Goal: Task Accomplishment & Management: Complete application form

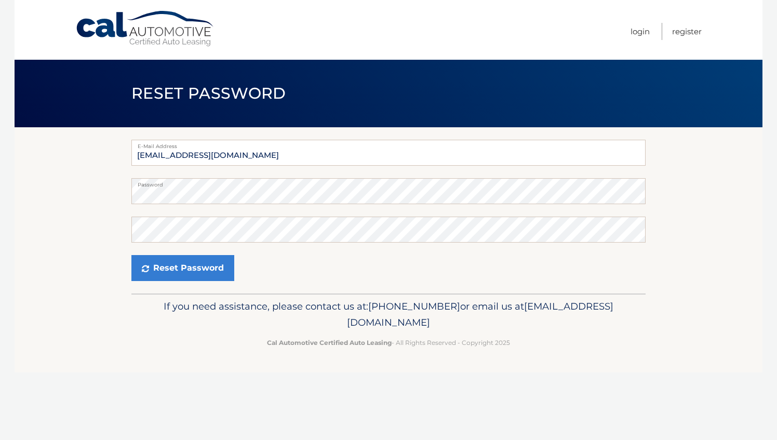
click at [101, 212] on section "E-Mail Address [EMAIL_ADDRESS][DOMAIN_NAME] Password Confirm Password Reset Pas…" at bounding box center [389, 210] width 748 height 166
click at [707, 267] on section "E-Mail Address tmcfadde@wiley.com Password Confirm Password Reset Password" at bounding box center [389, 210] width 748 height 166
click at [190, 267] on button "Reset Password" at bounding box center [182, 268] width 103 height 26
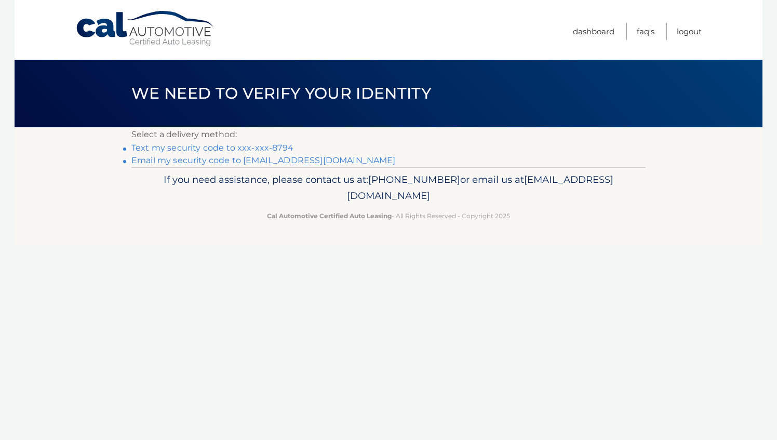
click at [284, 146] on link "Text my security code to xxx-xxx-8794" at bounding box center [212, 148] width 162 height 10
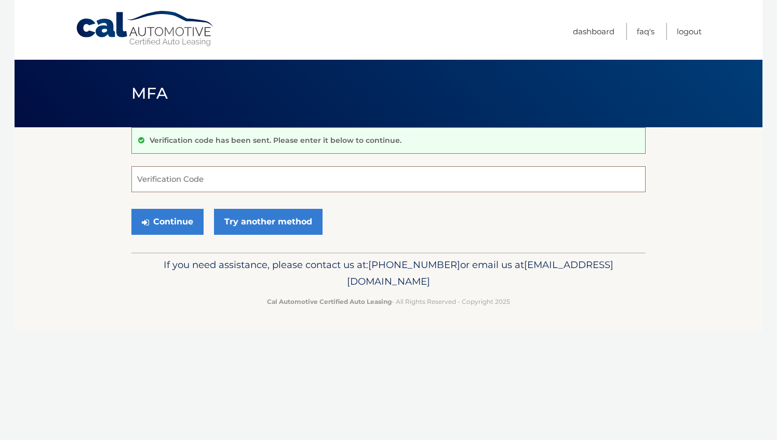
click at [257, 173] on input "Verification Code" at bounding box center [388, 179] width 514 height 26
type input "486487"
click at [173, 225] on button "Continue" at bounding box center [167, 222] width 72 height 26
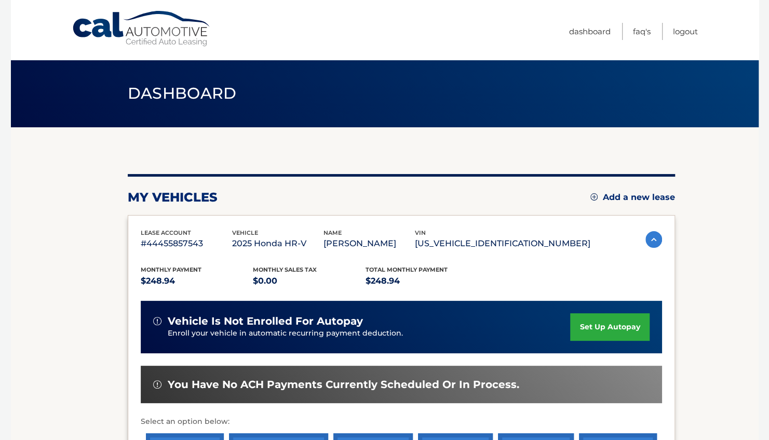
click at [621, 327] on link "set up autopay" at bounding box center [609, 327] width 79 height 28
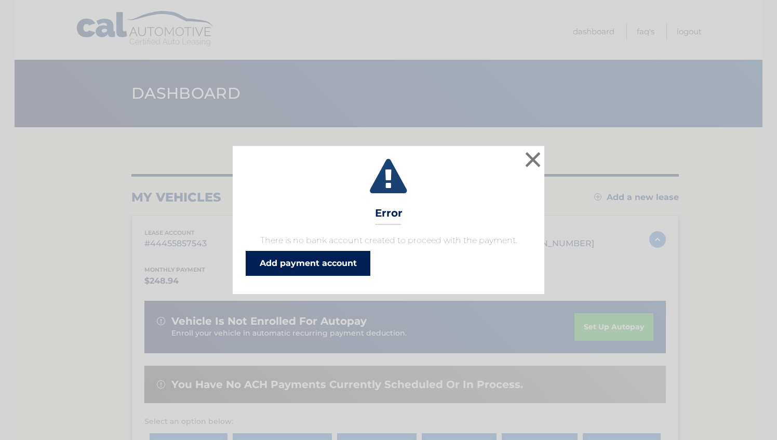
click at [342, 265] on link "Add payment account" at bounding box center [308, 263] width 125 height 25
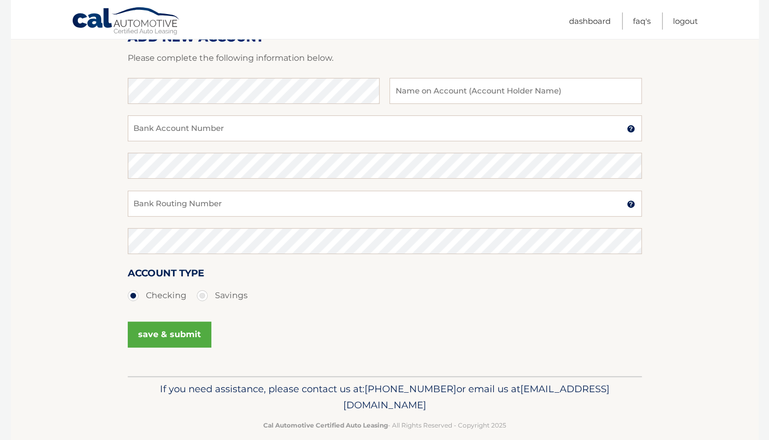
scroll to position [162, 0]
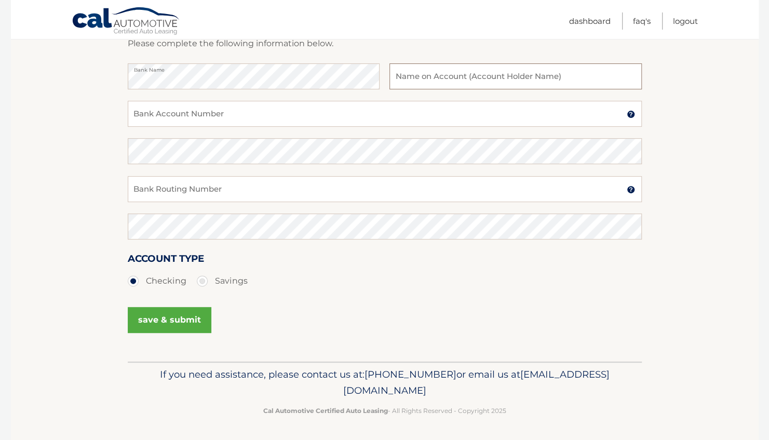
click at [477, 72] on input "text" at bounding box center [515, 76] width 252 height 26
type input "[PERSON_NAME]"
click at [337, 116] on input "Bank Account Number" at bounding box center [385, 114] width 514 height 26
type input "226071033"
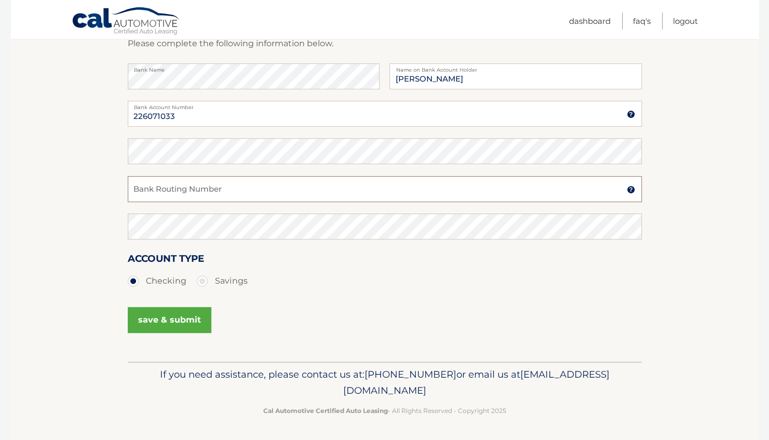
click at [166, 191] on input "Bank Routing Number" at bounding box center [385, 189] width 514 height 26
paste input "337378"
type input "337378"
click at [166, 325] on button "save & submit" at bounding box center [170, 320] width 84 height 26
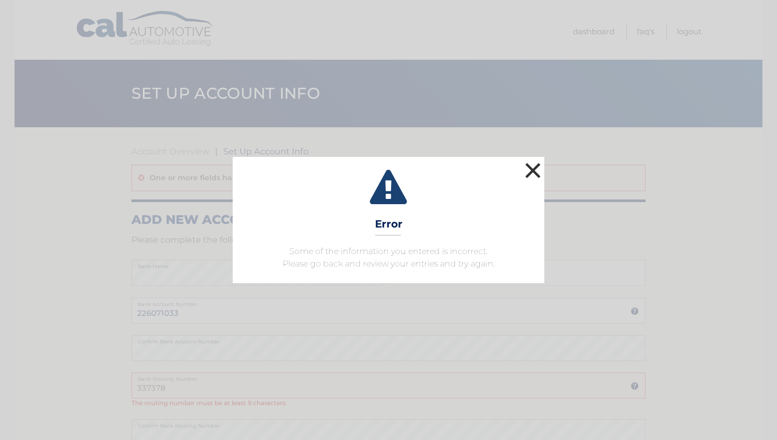
click at [530, 176] on button "×" at bounding box center [532, 170] width 21 height 21
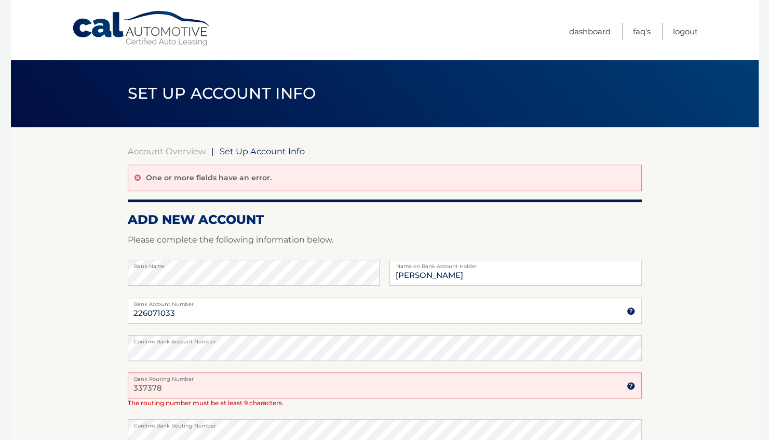
click at [137, 388] on input "337378" at bounding box center [385, 385] width 514 height 26
type input "00000337378"
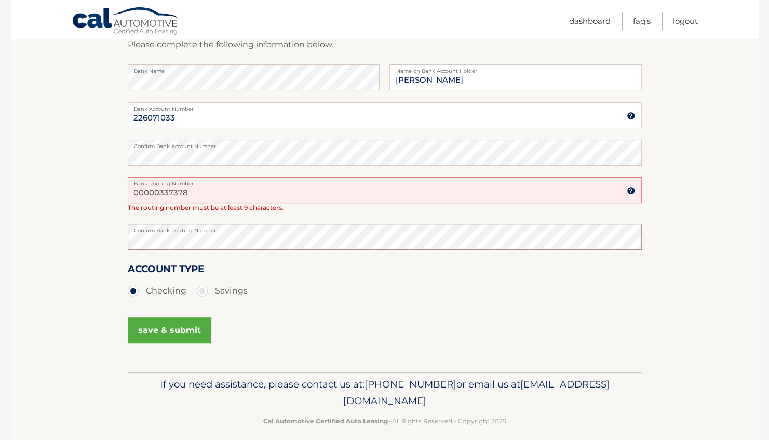
scroll to position [197, 0]
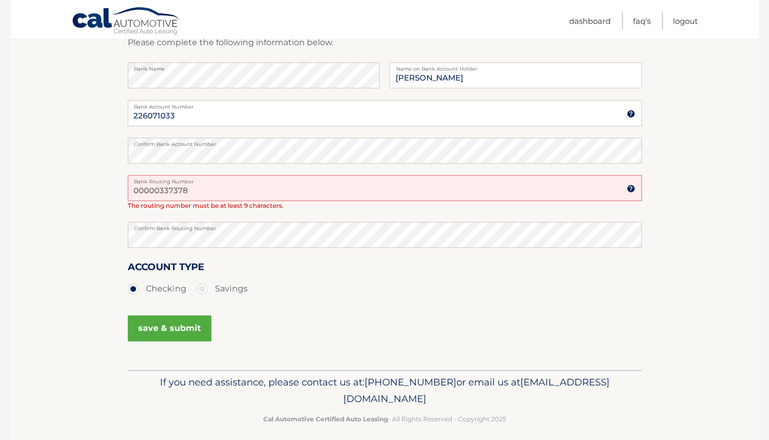
click at [181, 328] on button "save & submit" at bounding box center [170, 328] width 84 height 26
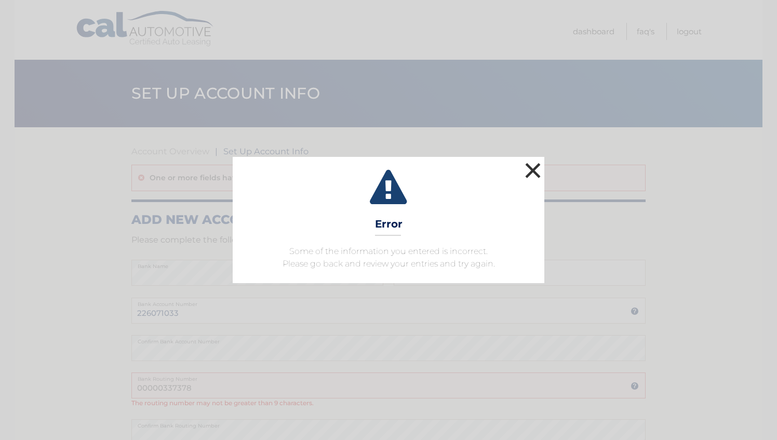
click at [537, 172] on button "×" at bounding box center [532, 170] width 21 height 21
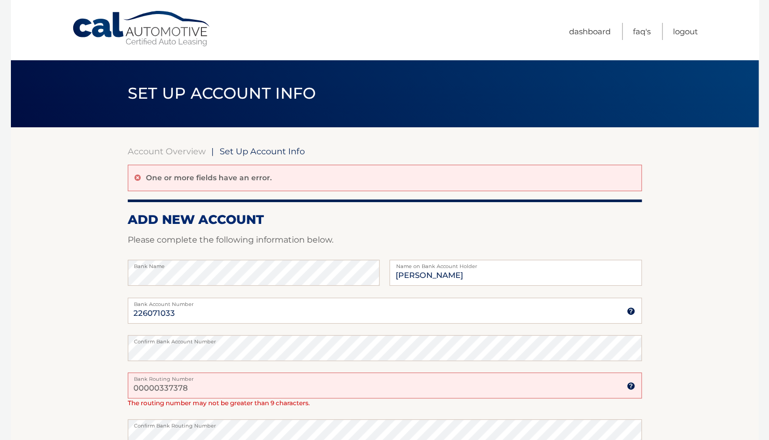
click at [191, 391] on input "00000337378" at bounding box center [385, 385] width 514 height 26
click at [160, 389] on input "00000337378" at bounding box center [385, 385] width 514 height 26
type input "0337378"
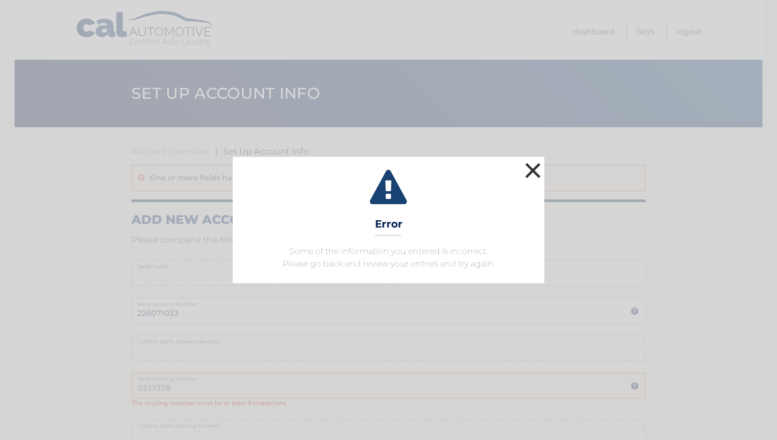
click at [537, 168] on button "×" at bounding box center [532, 170] width 21 height 21
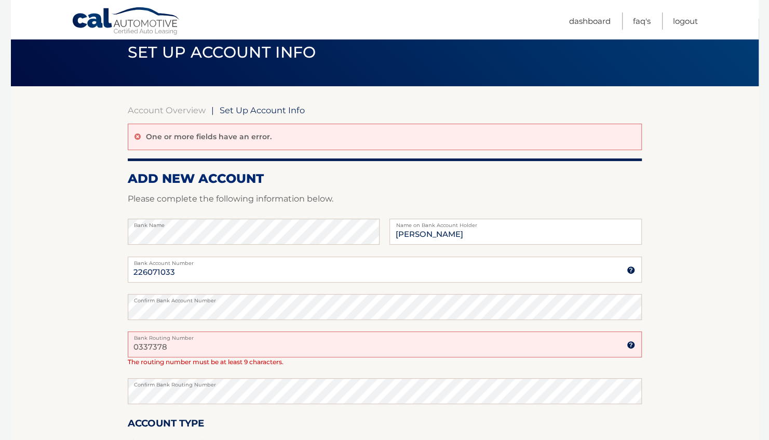
scroll to position [42, 0]
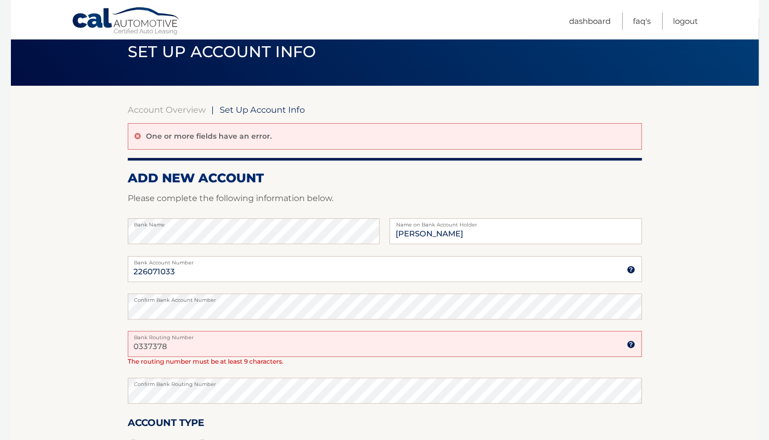
click at [179, 344] on input "0337378" at bounding box center [385, 344] width 514 height 26
type input "00000"
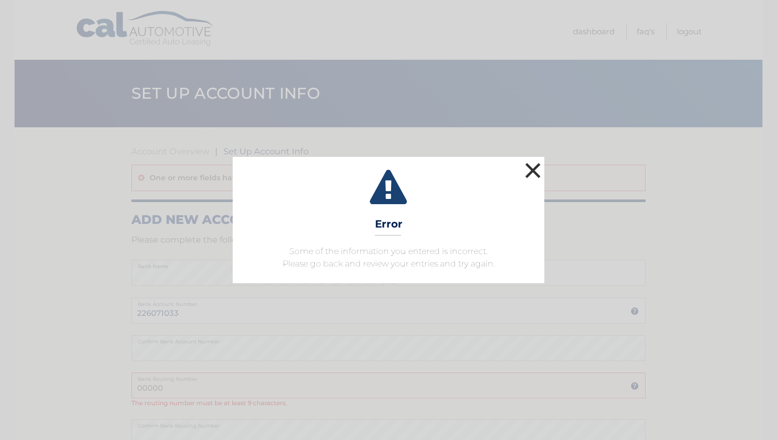
click at [530, 173] on button "×" at bounding box center [532, 170] width 21 height 21
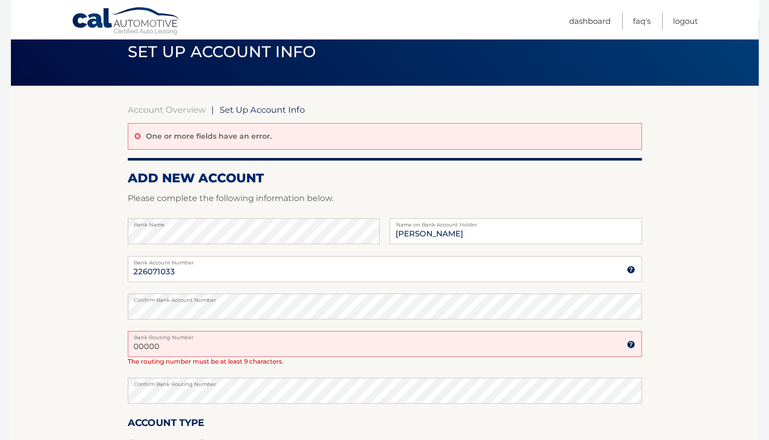
scroll to position [62, 0]
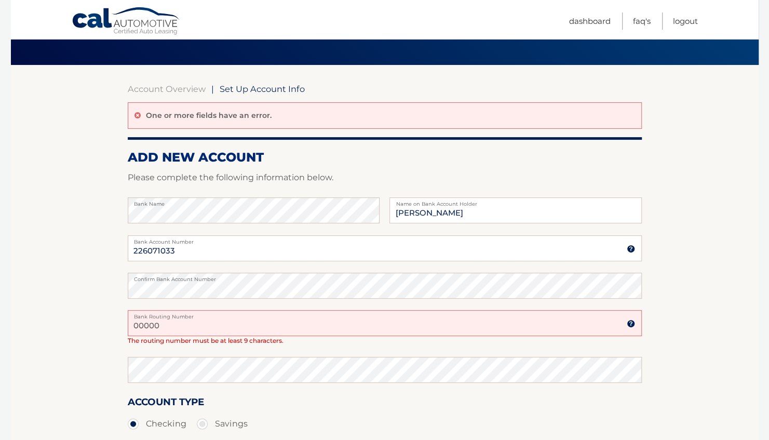
click at [179, 323] on input "00000" at bounding box center [385, 323] width 514 height 26
type input "00000337378"
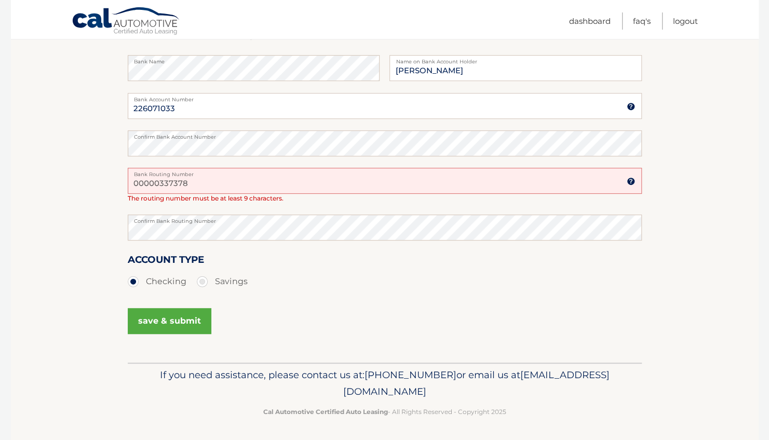
click at [159, 320] on button "save & submit" at bounding box center [170, 321] width 84 height 26
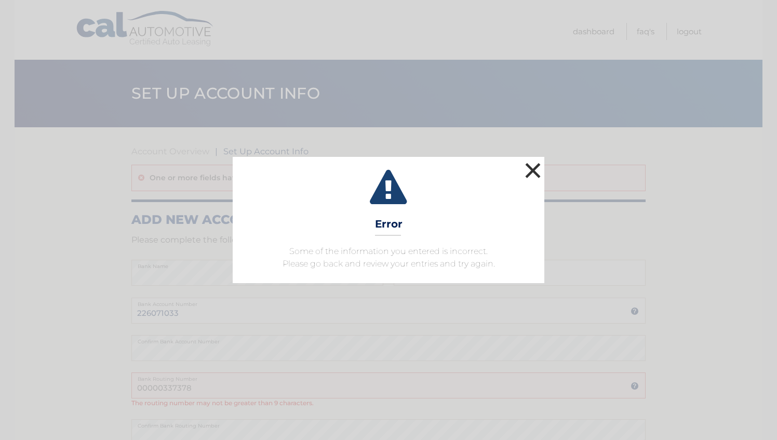
click at [530, 172] on button "×" at bounding box center [532, 170] width 21 height 21
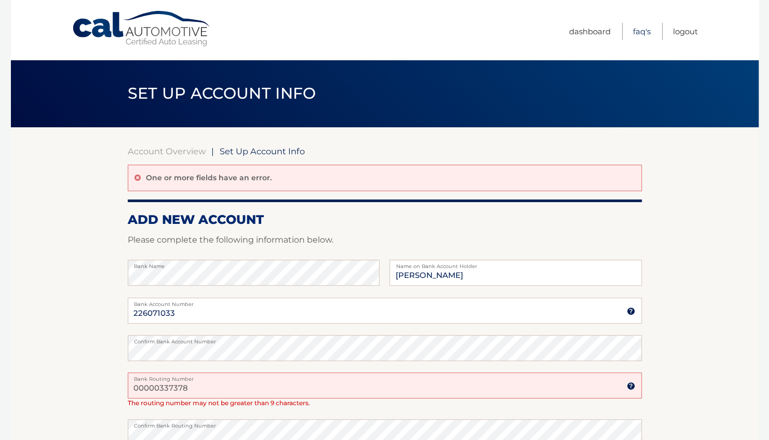
click at [647, 30] on link "FAQ's" at bounding box center [642, 31] width 18 height 17
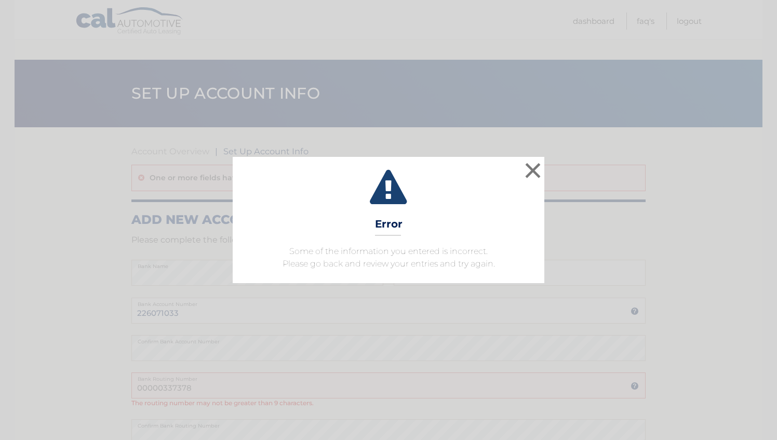
scroll to position [205, 0]
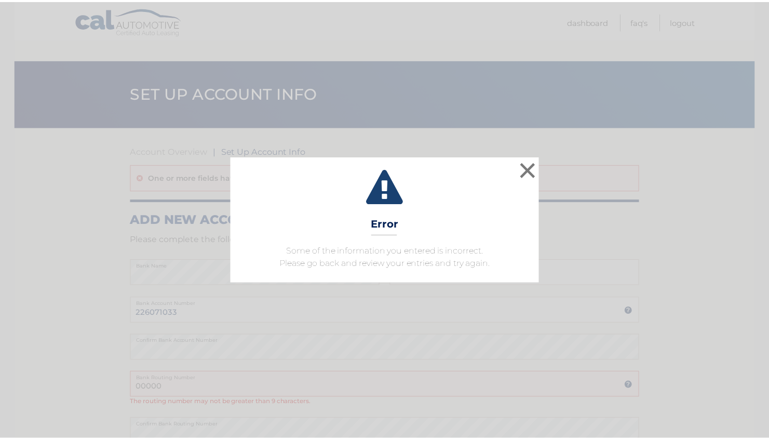
scroll to position [42, 0]
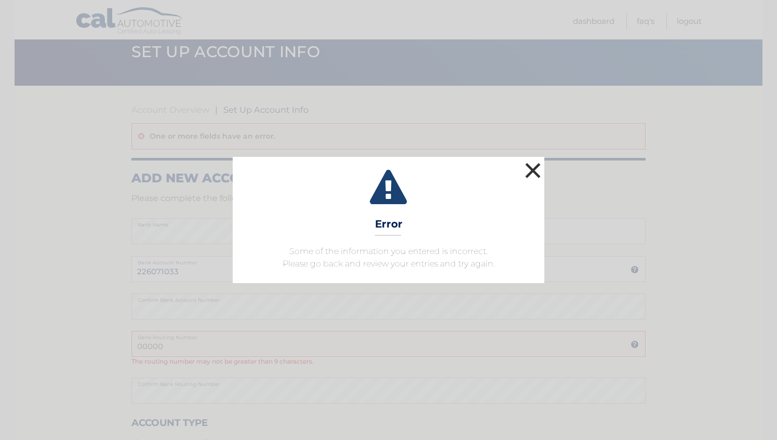
click at [533, 167] on button "×" at bounding box center [532, 170] width 21 height 21
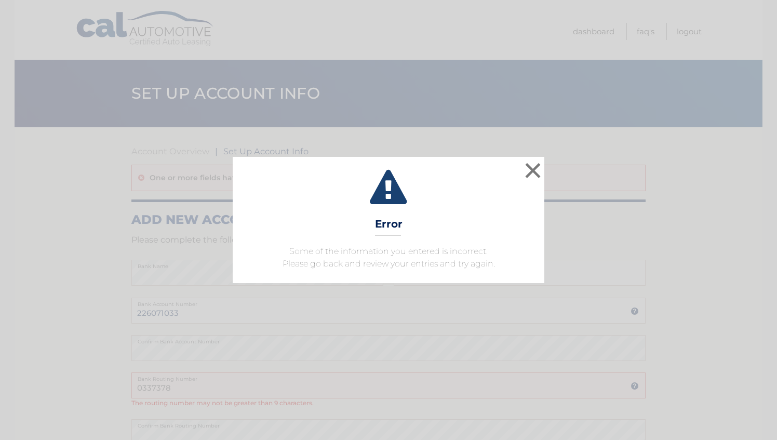
scroll to position [0, 4]
click at [536, 167] on button "×" at bounding box center [532, 170] width 21 height 21
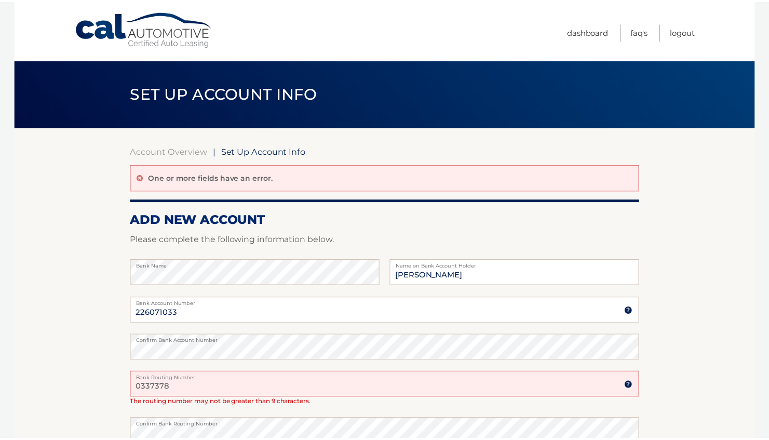
scroll to position [0, 0]
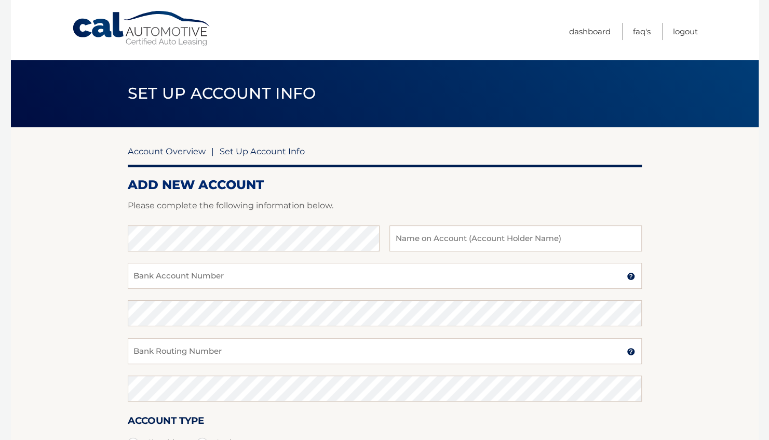
click at [177, 151] on link "Account Overview" at bounding box center [167, 151] width 78 height 10
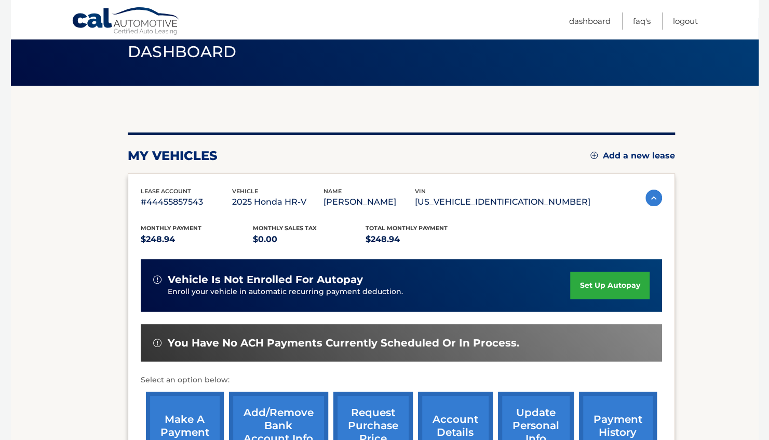
scroll to position [43, 0]
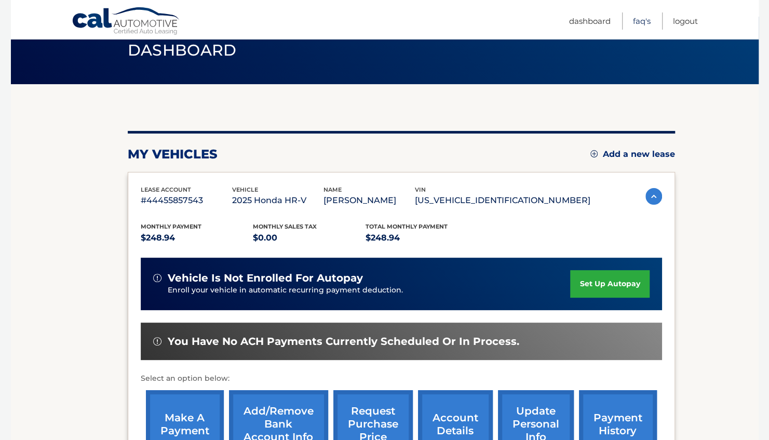
click at [641, 23] on link "FAQ's" at bounding box center [642, 20] width 18 height 17
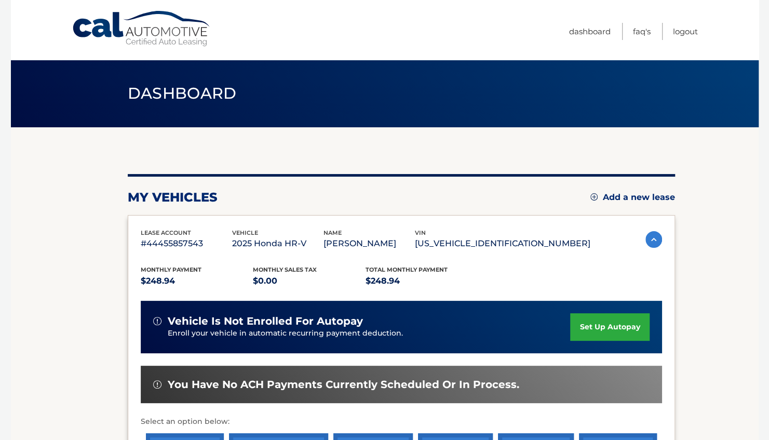
scroll to position [371, 0]
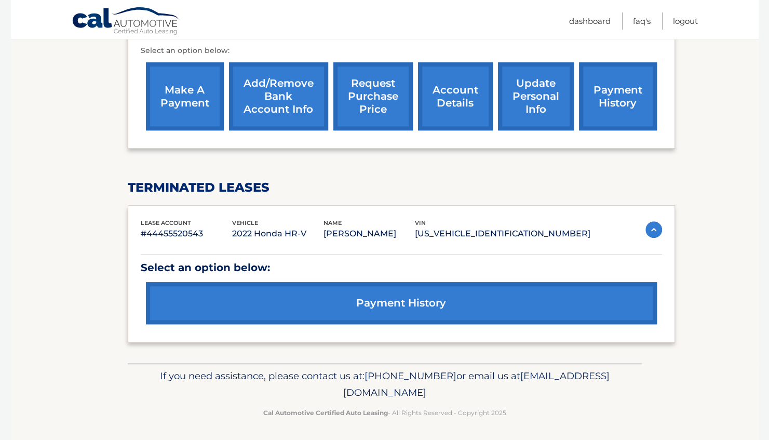
click at [180, 90] on link "make a payment" at bounding box center [185, 96] width 78 height 68
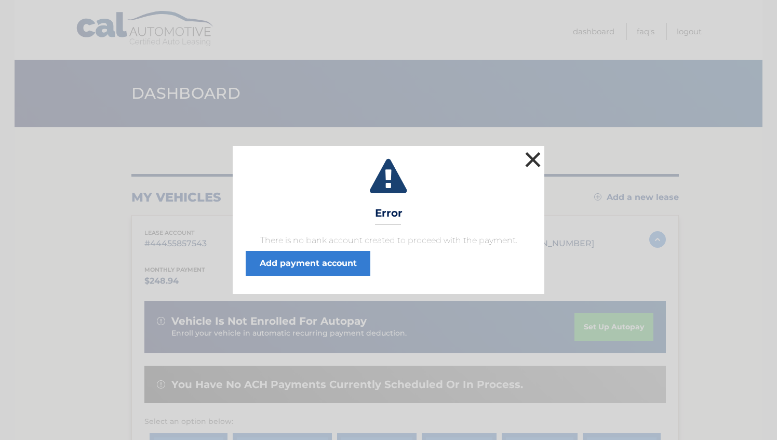
click at [533, 158] on button "×" at bounding box center [532, 159] width 21 height 21
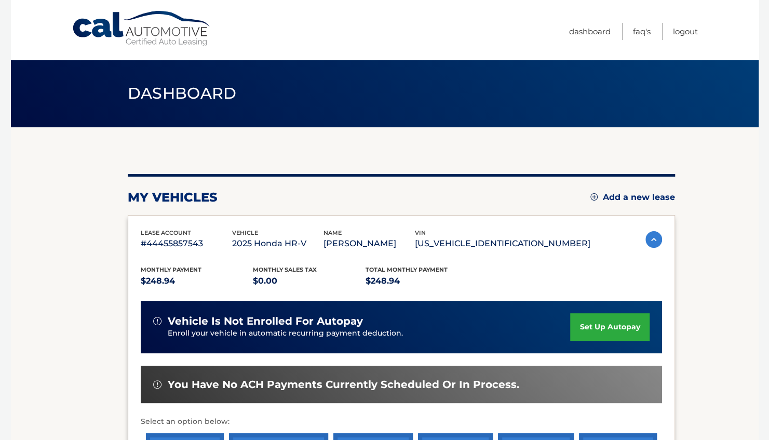
scroll to position [371, 0]
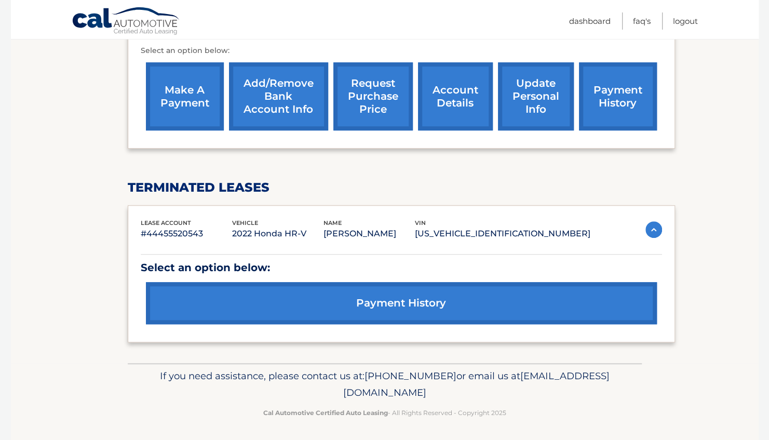
click at [277, 88] on link "Add/Remove bank account info" at bounding box center [278, 96] width 99 height 68
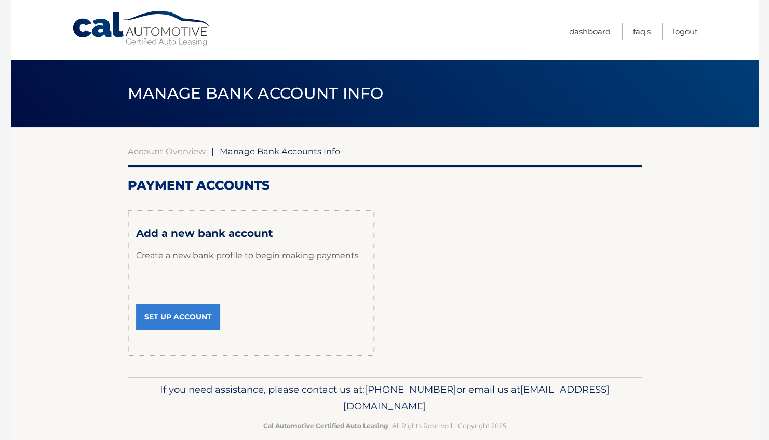
click at [201, 315] on link "Set Up Account" at bounding box center [178, 317] width 84 height 26
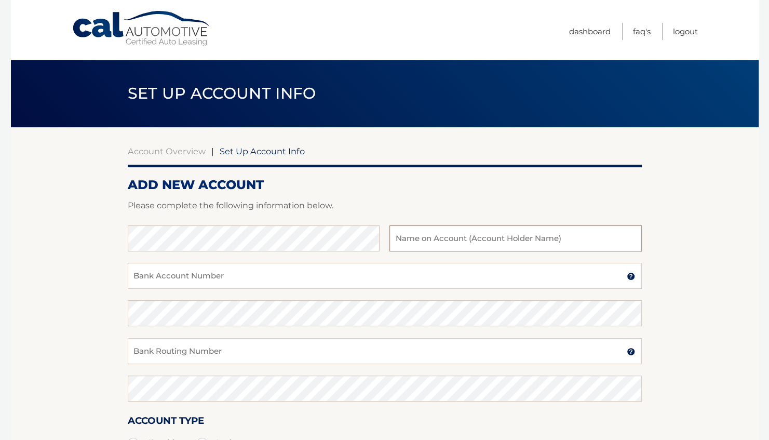
type input "Patricia McFadden"
type input "337378"
click at [278, 274] on input "Bank Account Number" at bounding box center [385, 276] width 514 height 26
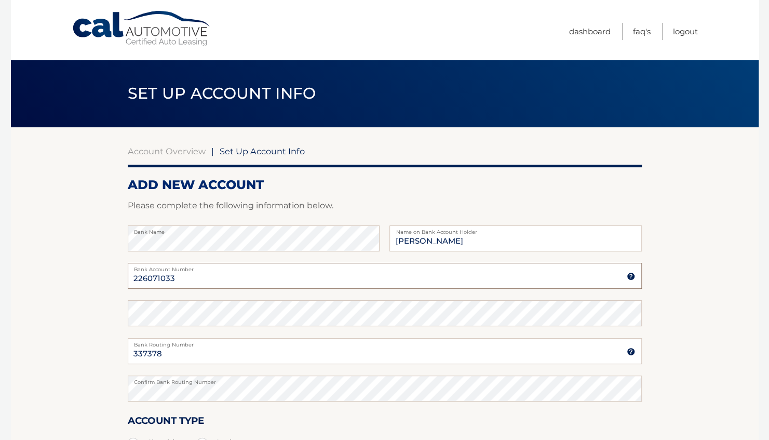
type input "226071033"
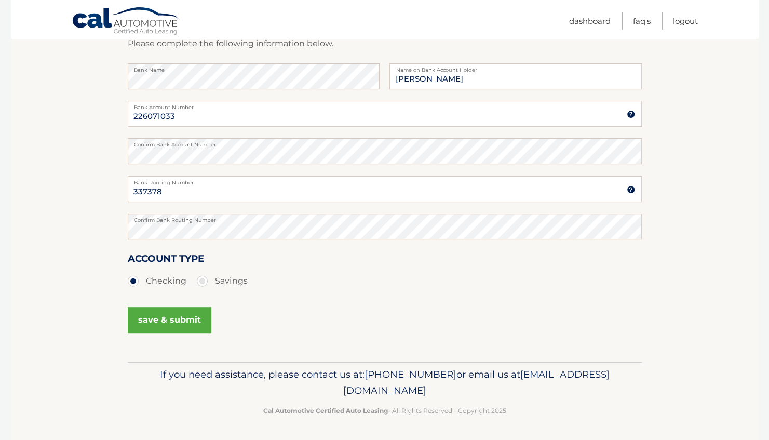
click at [169, 315] on button "save & submit" at bounding box center [170, 320] width 84 height 26
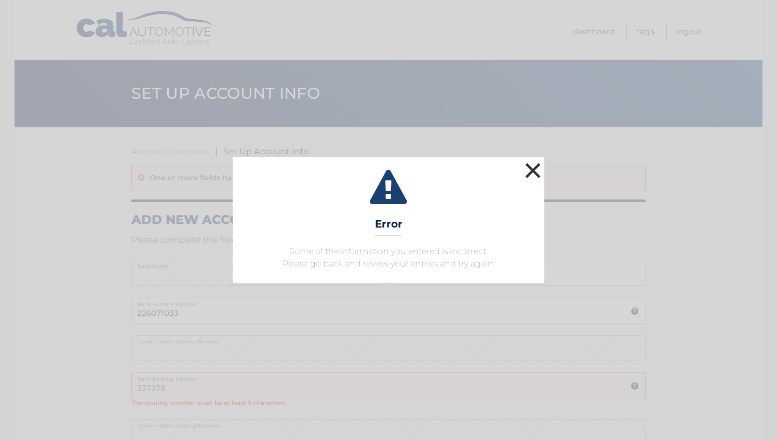
click at [534, 170] on button "×" at bounding box center [532, 170] width 21 height 21
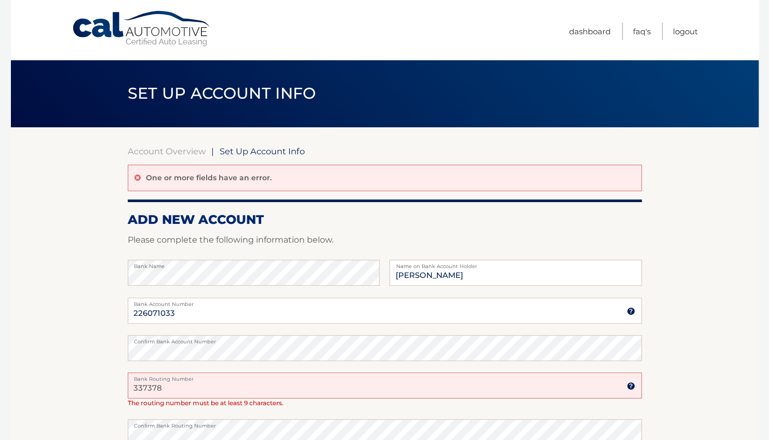
click at [134, 387] on input "337378" at bounding box center [385, 385] width 514 height 26
type input "00000337378"
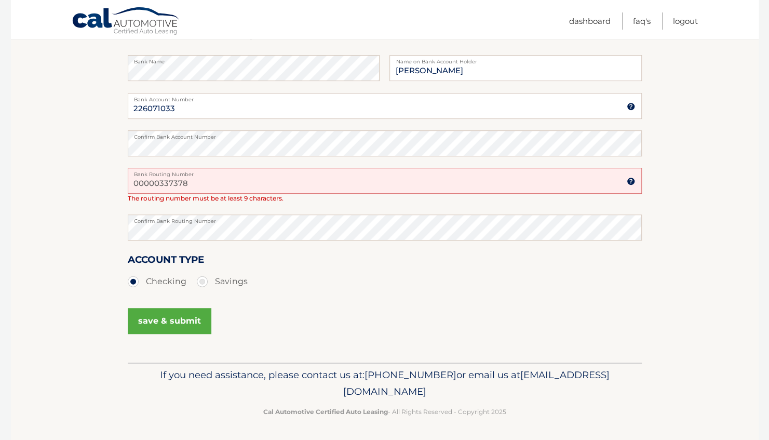
click at [165, 320] on button "save & submit" at bounding box center [170, 321] width 84 height 26
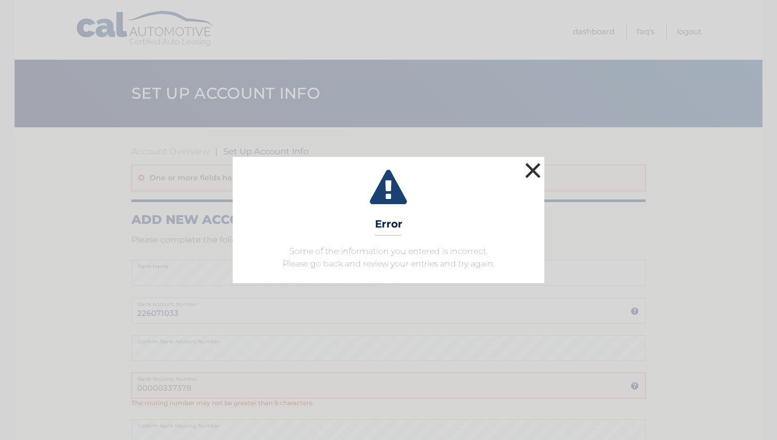
click at [533, 171] on button "×" at bounding box center [532, 170] width 21 height 21
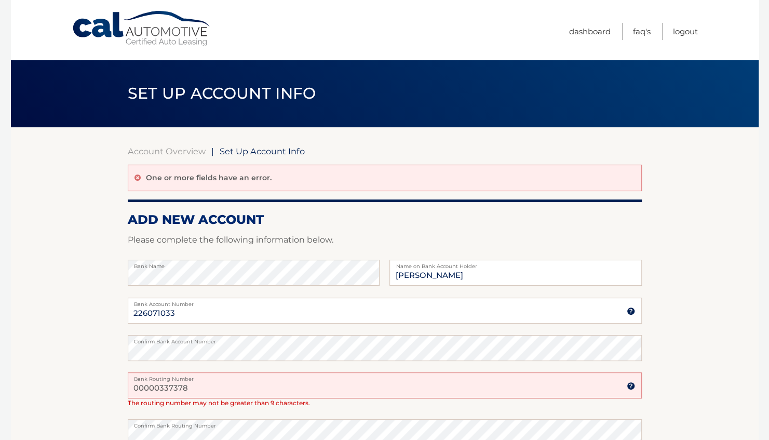
scroll to position [205, 0]
